Goal: Information Seeking & Learning: Learn about a topic

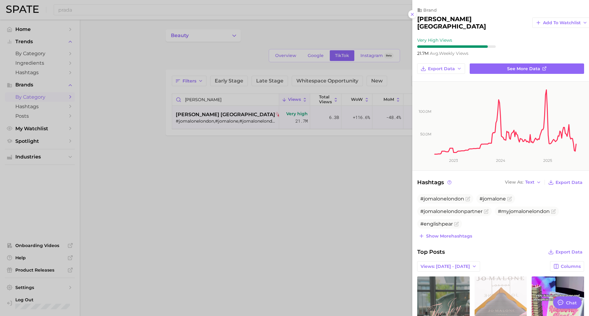
scroll to position [153, 0]
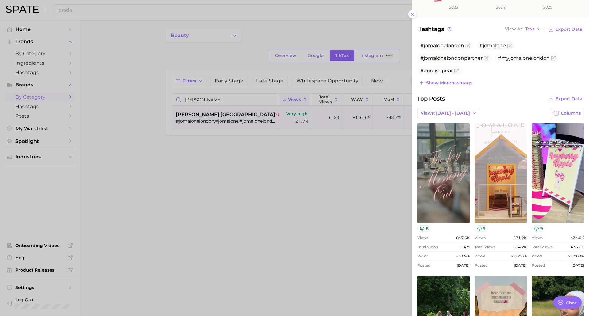
type textarea "x"
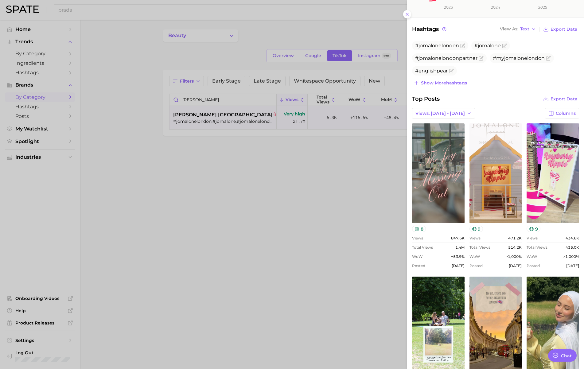
click at [209, 119] on div at bounding box center [292, 184] width 584 height 369
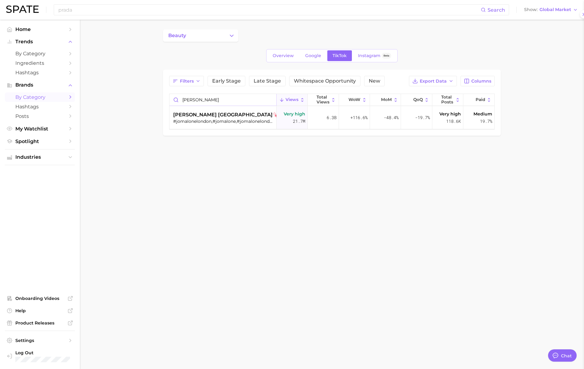
click at [206, 98] on input "[PERSON_NAME]" at bounding box center [222, 100] width 107 height 12
drag, startPoint x: 207, startPoint y: 98, endPoint x: 146, endPoint y: 85, distance: 62.1
click at [156, 91] on main "beauty Overview Google TikTok Instagram Beta Filters Early Stage Late Stage Whi…" at bounding box center [332, 93] width 504 height 147
type input "le labo"
click at [187, 124] on div "le labo #santal33,#lelabo,#another13,#lelabosantal33,#lelabofragrances,#lelaboa…" at bounding box center [223, 117] width 101 height 23
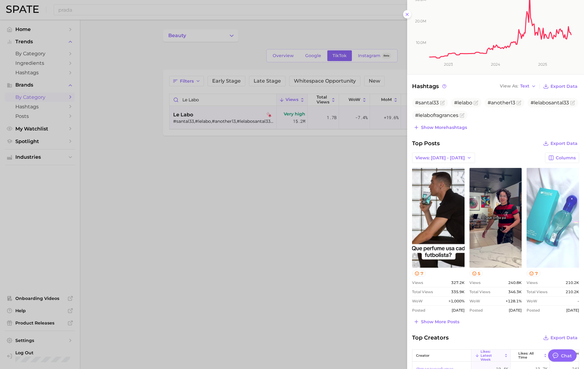
scroll to position [198, 0]
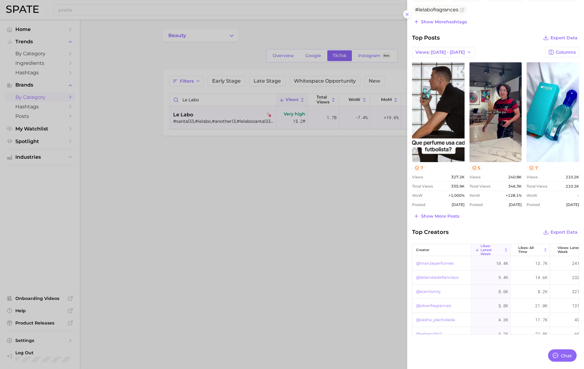
click at [432, 221] on div "brand le labo Add to Watchlist Very High Views 15.2m avg. weekly views Export D…" at bounding box center [495, 85] width 177 height 567
click at [431, 217] on span "Show more posts" at bounding box center [440, 216] width 38 height 5
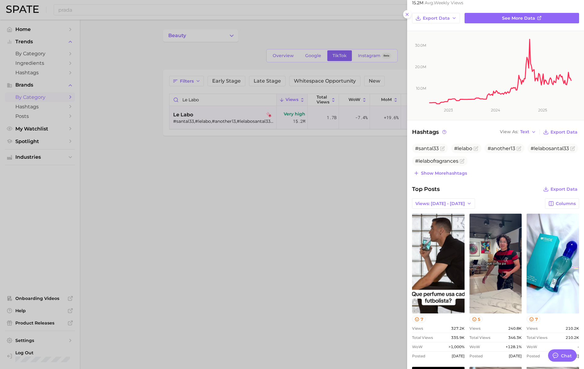
scroll to position [0, 0]
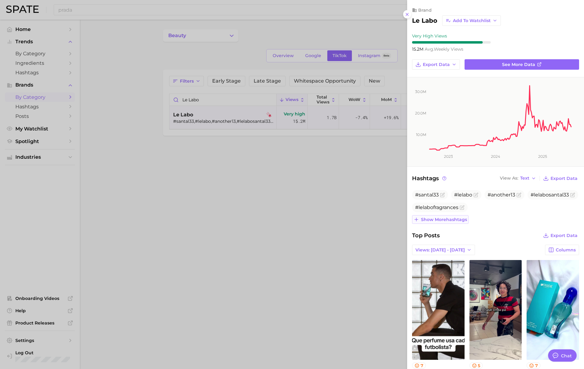
click at [443, 218] on span "Show more hashtags" at bounding box center [444, 219] width 46 height 5
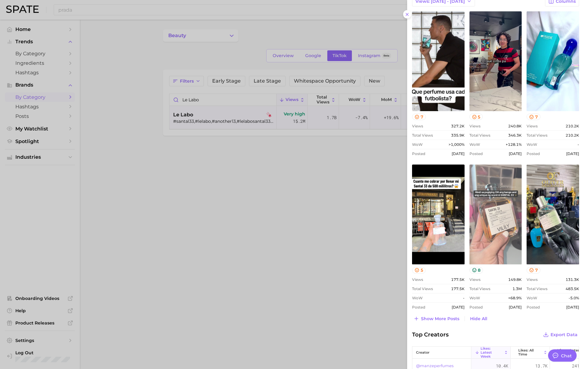
scroll to position [276, 0]
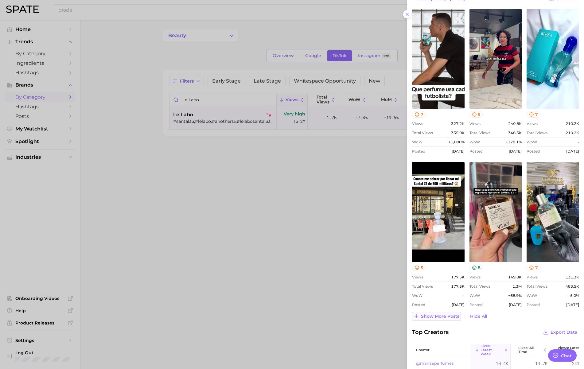
click at [447, 315] on span "Show more posts" at bounding box center [440, 316] width 38 height 5
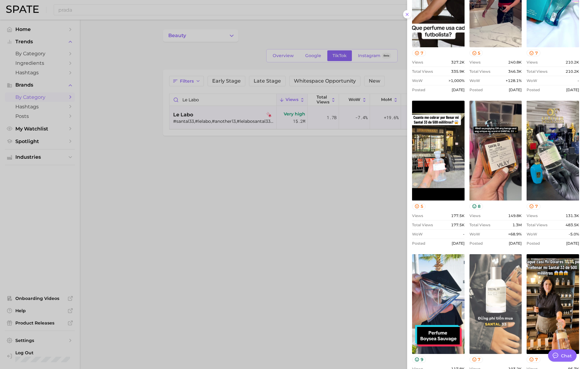
scroll to position [460, 0]
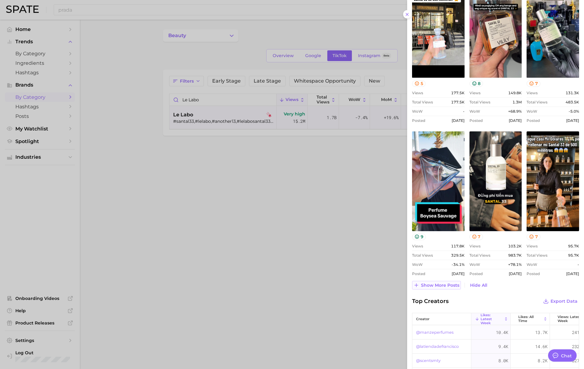
click at [431, 286] on span "Show more posts" at bounding box center [440, 285] width 38 height 5
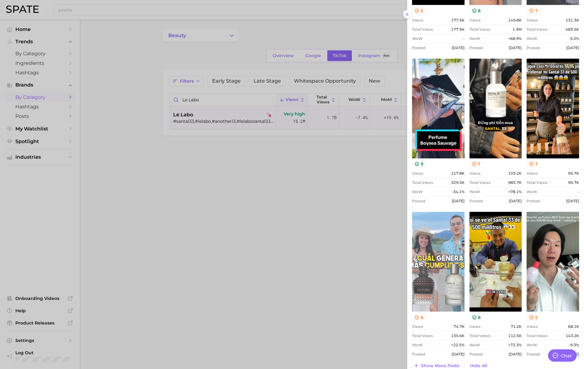
scroll to position [614, 0]
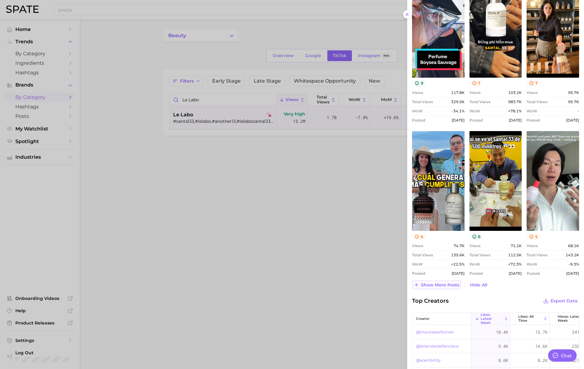
click at [432, 286] on span "Show more posts" at bounding box center [440, 284] width 38 height 5
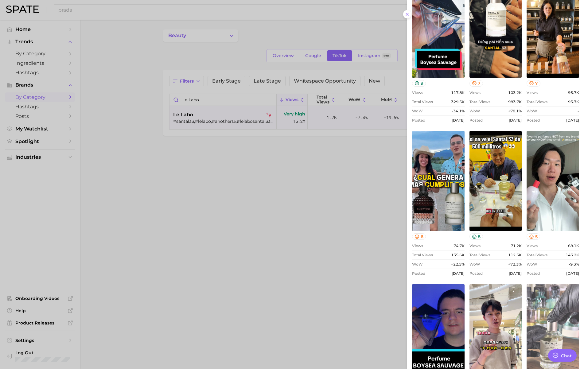
scroll to position [737, 0]
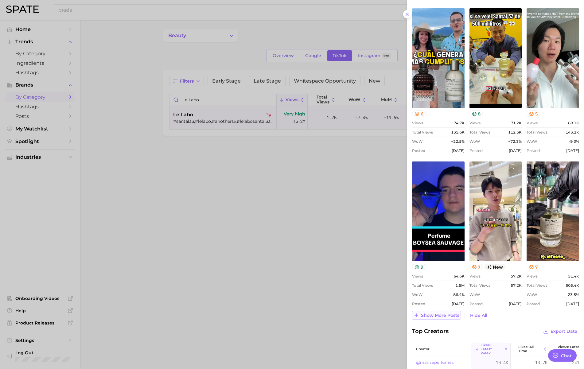
click at [433, 316] on button "Show more posts" at bounding box center [436, 315] width 49 height 9
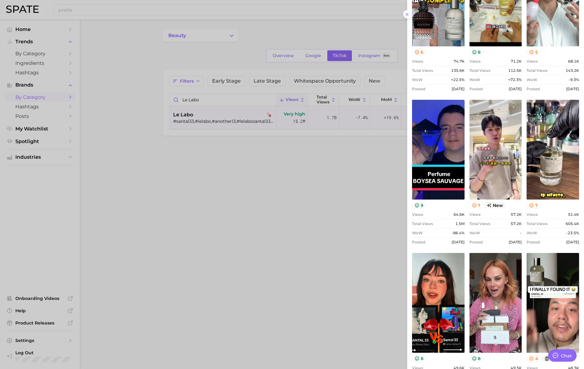
scroll to position [859, 0]
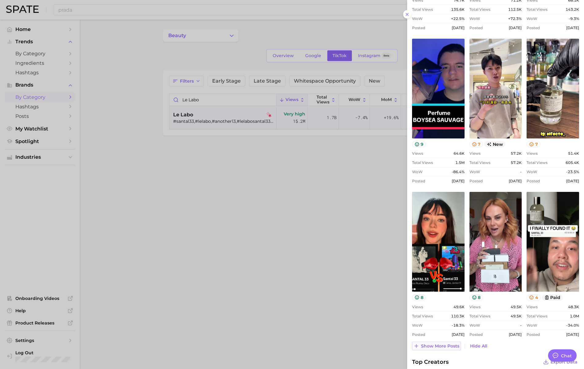
click at [441, 316] on span "Show more posts" at bounding box center [440, 345] width 38 height 5
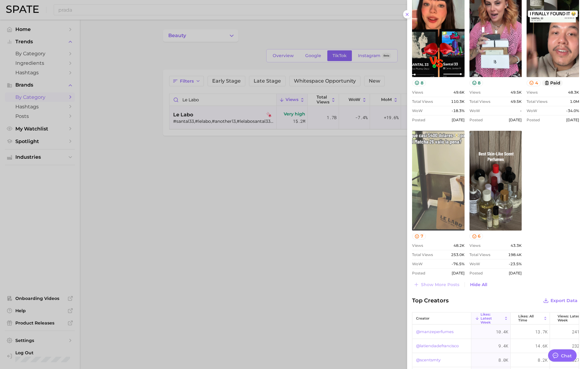
scroll to position [1074, 0]
